Goal: Information Seeking & Learning: Check status

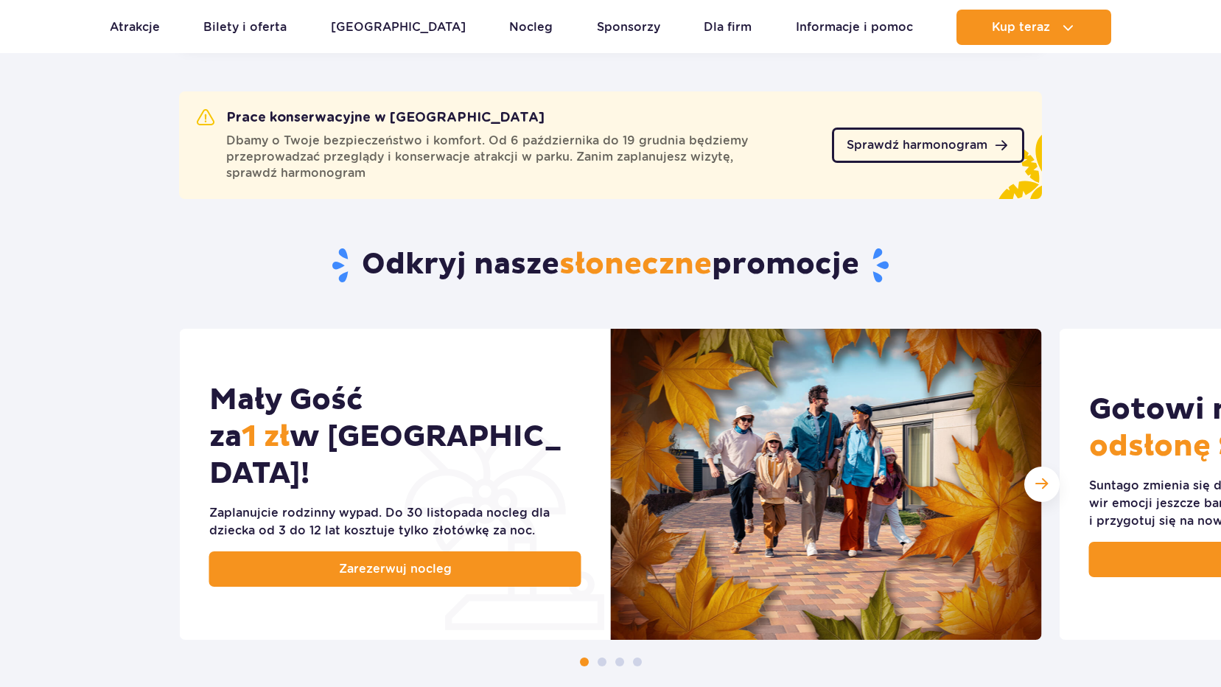
click at [941, 144] on span "Sprawdź harmonogram" at bounding box center [917, 145] width 141 height 12
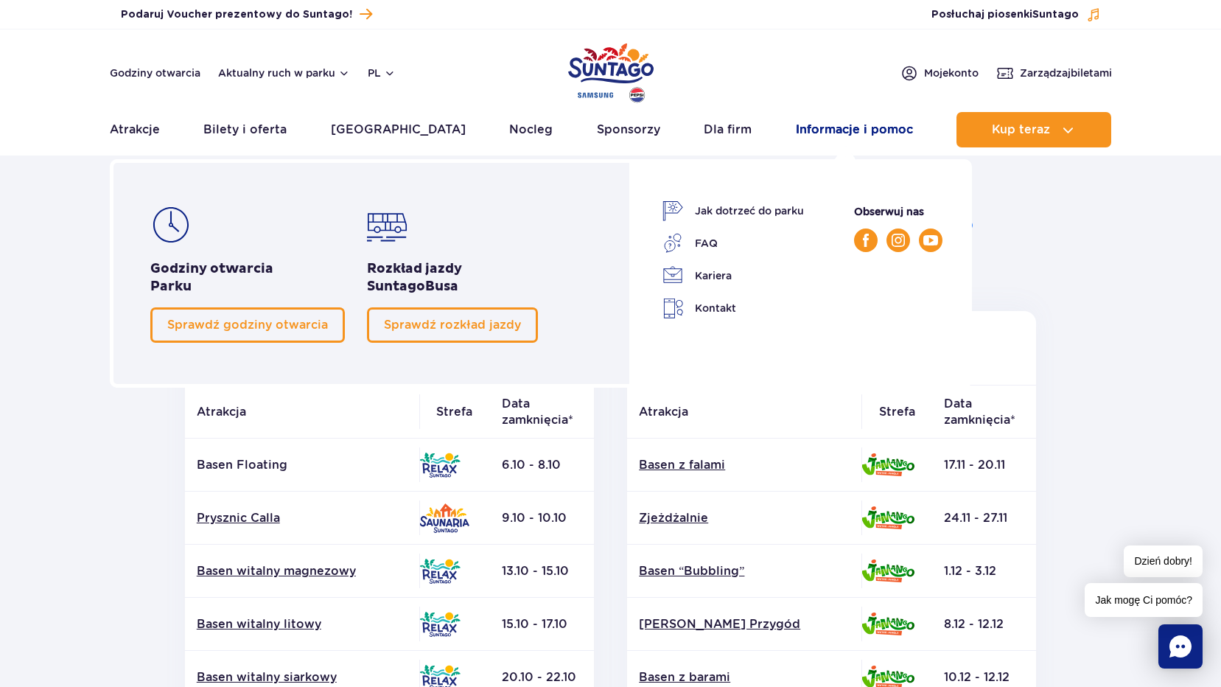
click at [818, 125] on link "Informacje i pomoc" at bounding box center [854, 129] width 117 height 35
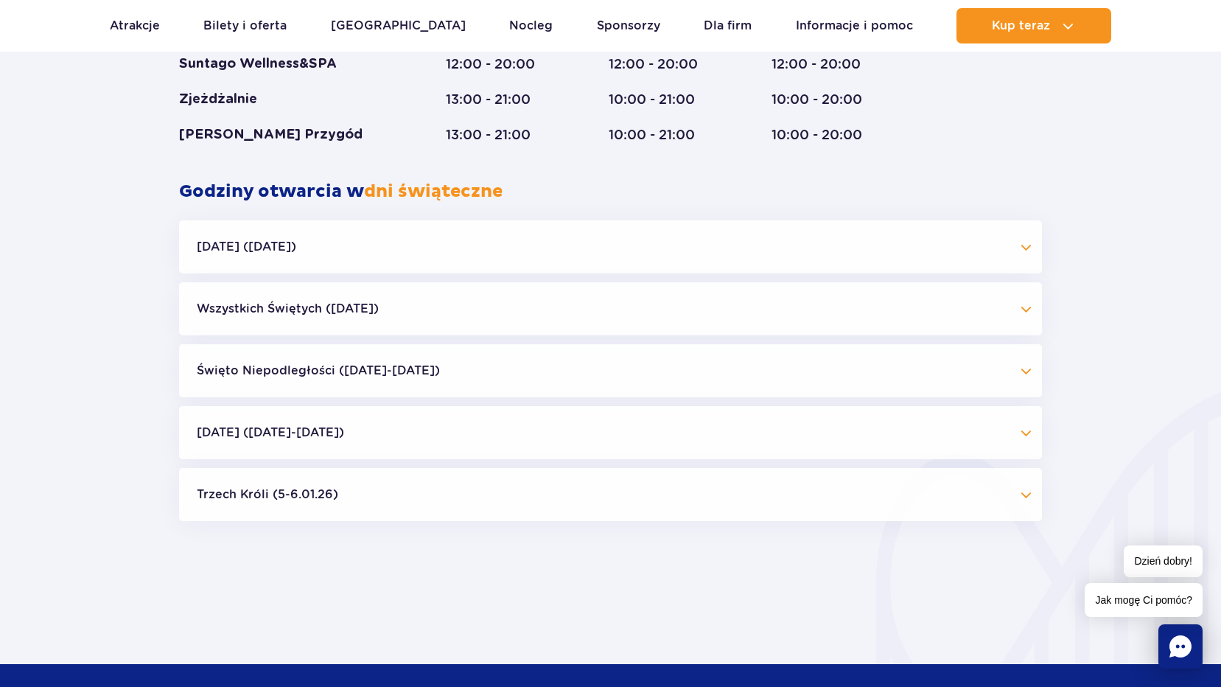
scroll to position [1327, 0]
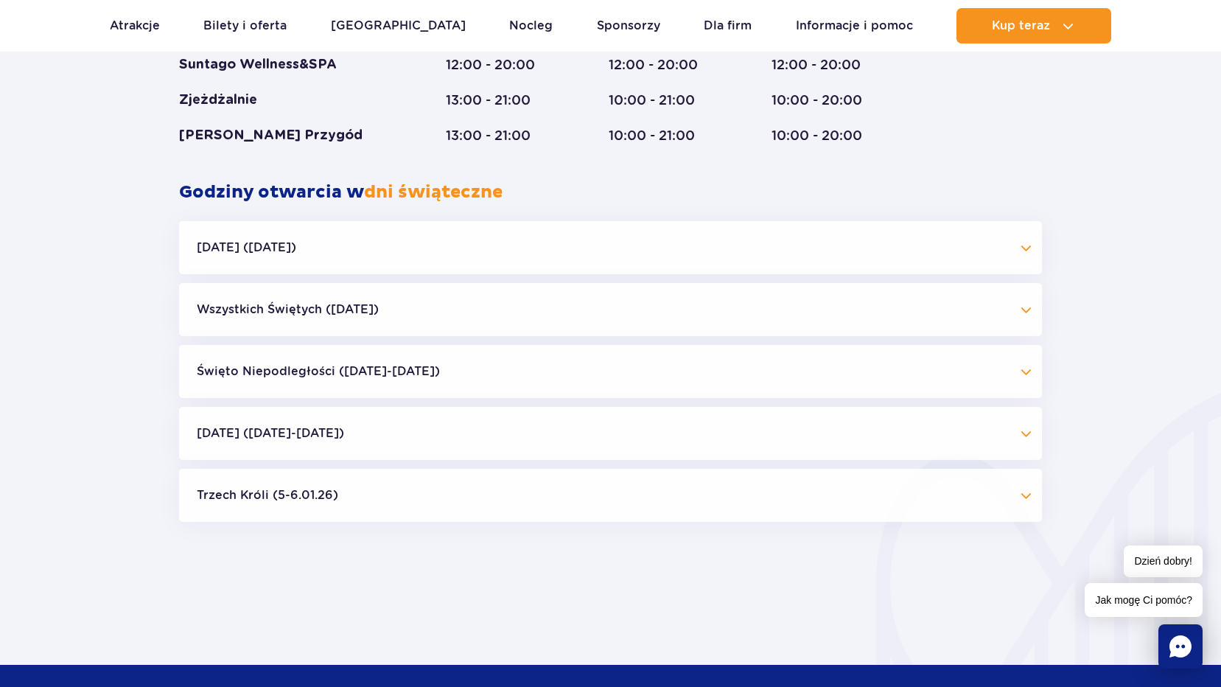
click at [1033, 248] on button "[DATE] ([DATE])" at bounding box center [610, 247] width 863 height 53
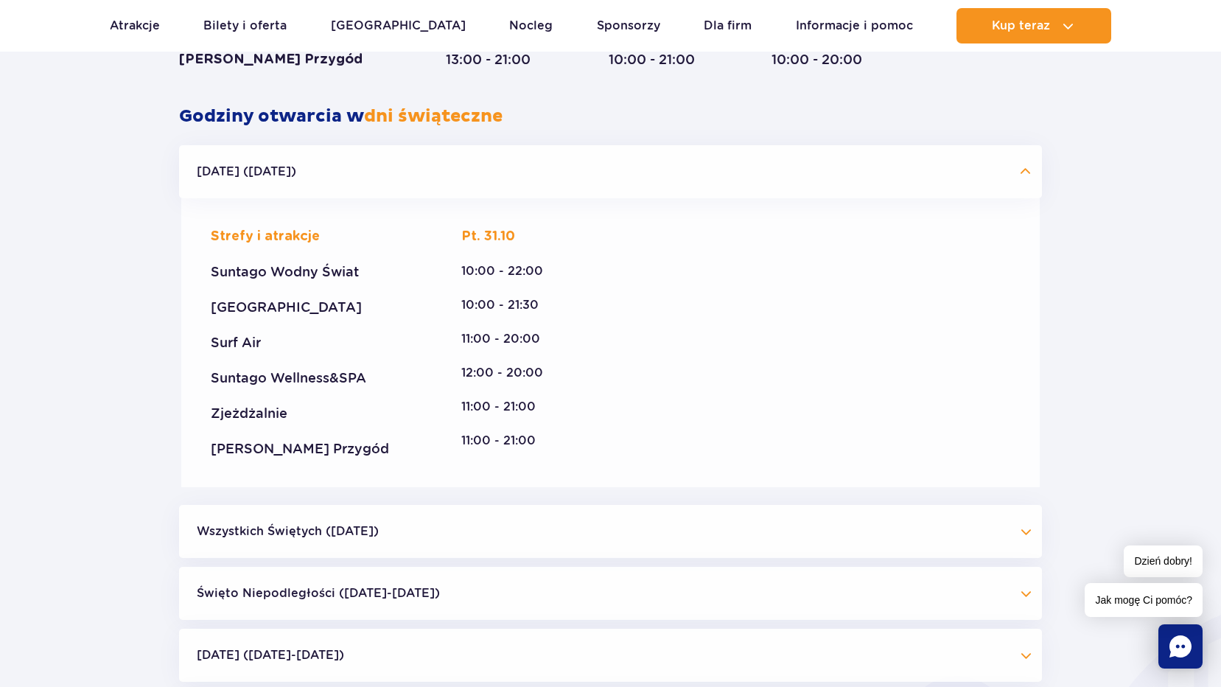
scroll to position [1548, 0]
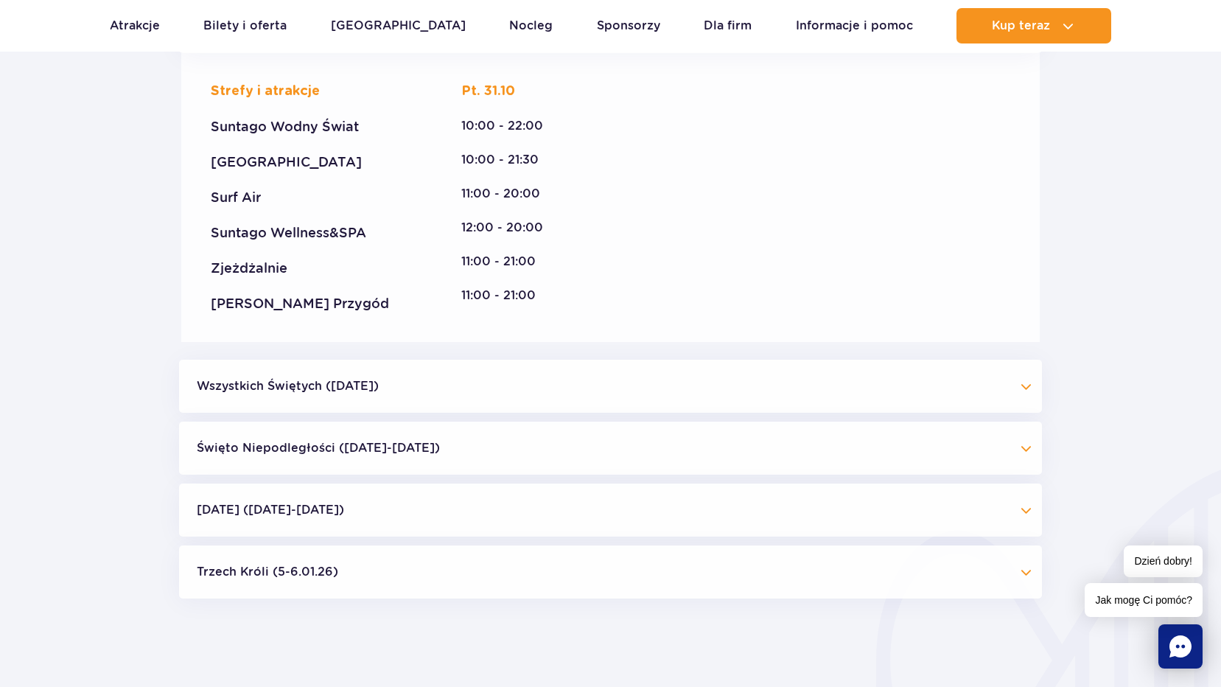
click at [1025, 389] on button "Wszystkich Świętych ([DATE])" at bounding box center [610, 386] width 863 height 53
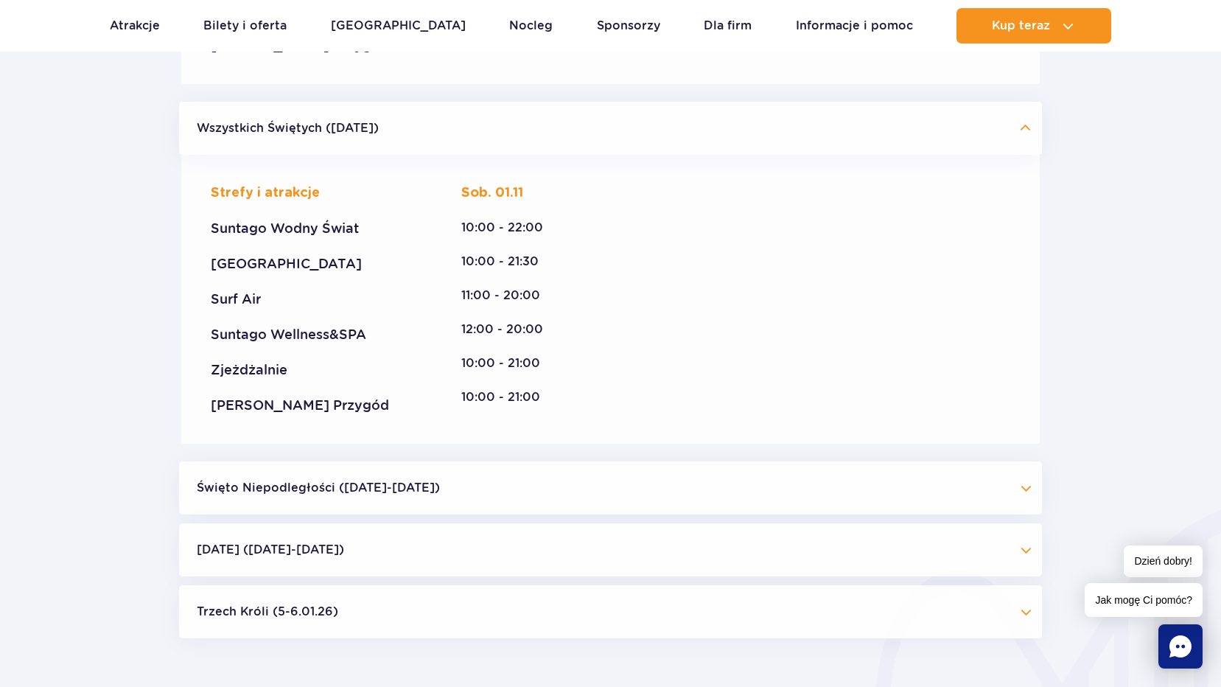
scroll to position [1917, 0]
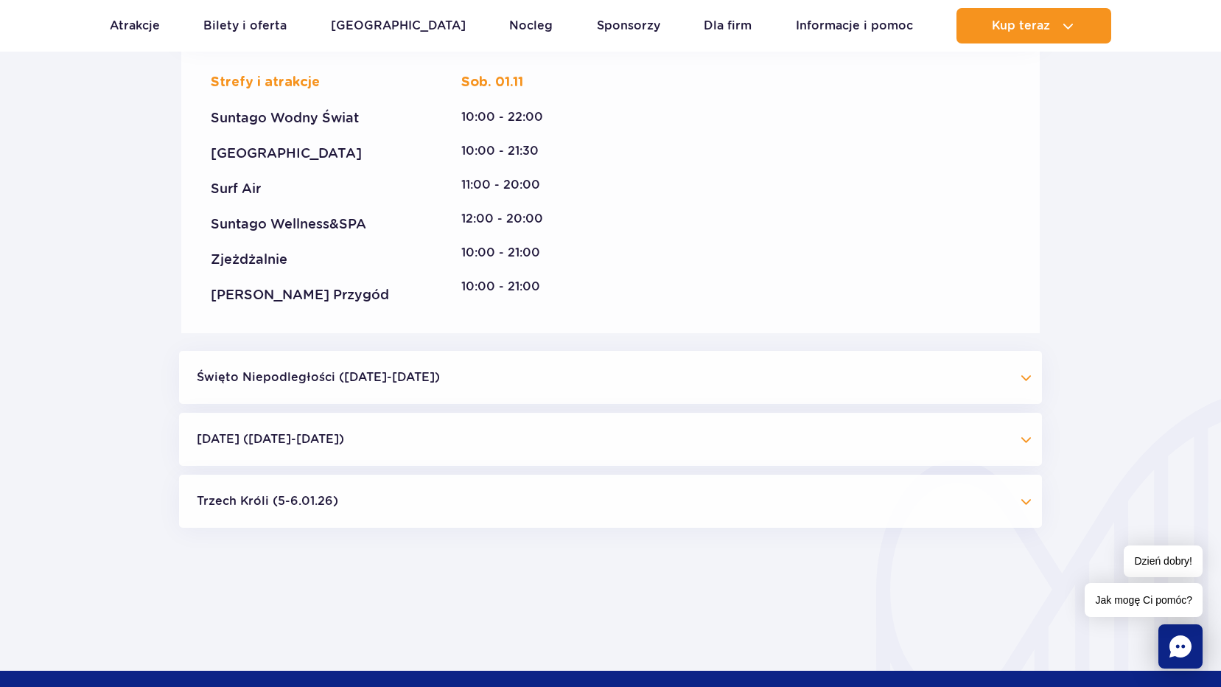
click at [1025, 441] on button "[DATE] ([DATE]-[DATE])" at bounding box center [610, 439] width 863 height 53
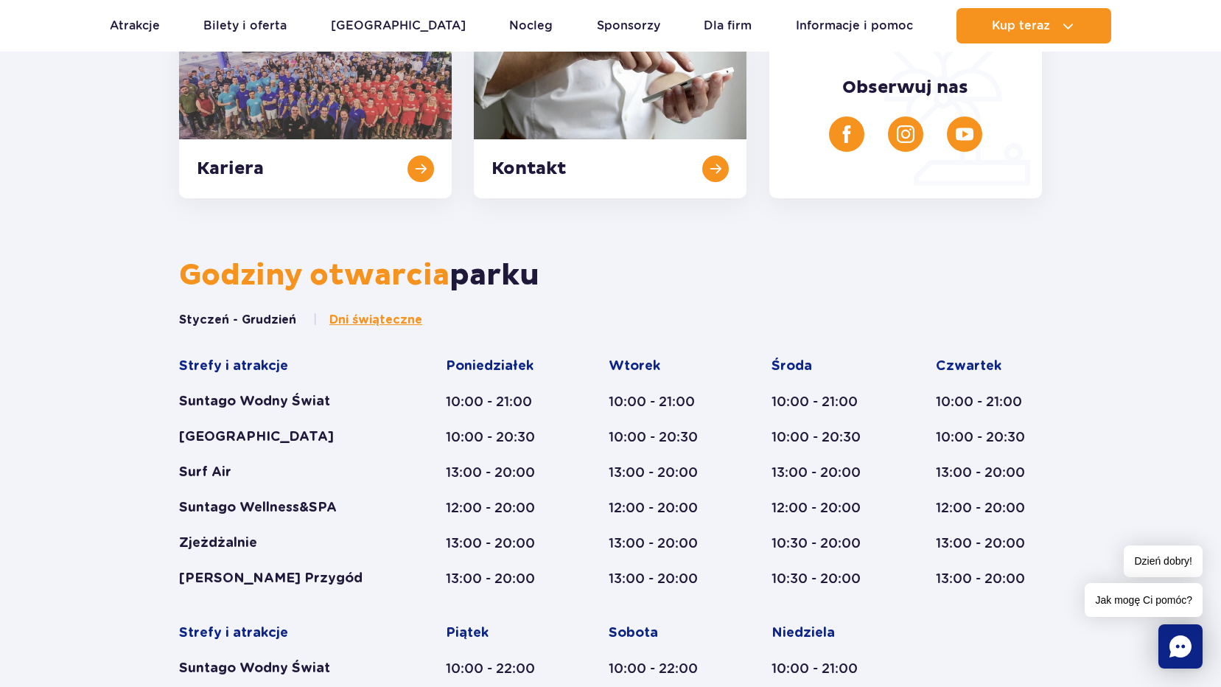
scroll to position [590, 0]
